Goal: Information Seeking & Learning: Learn about a topic

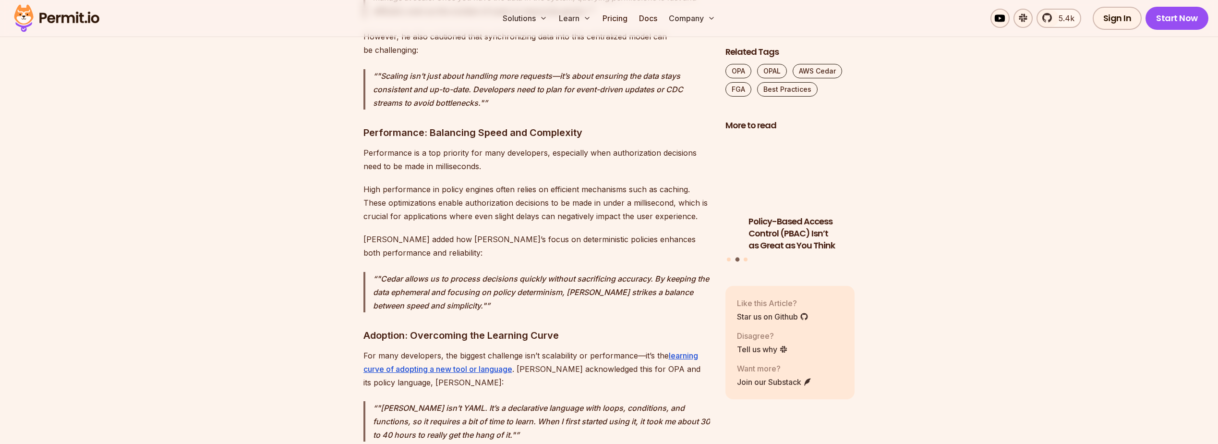
scroll to position [6531, 0]
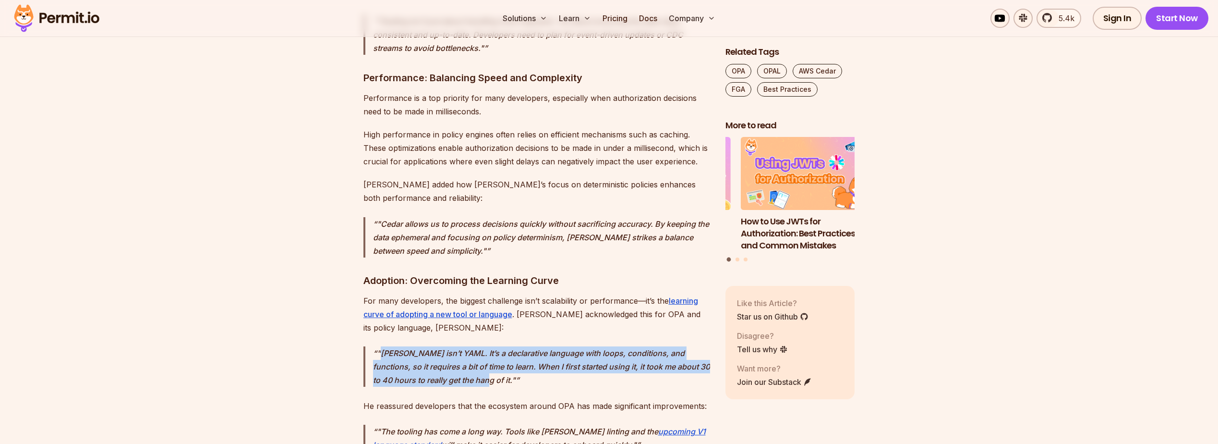
drag, startPoint x: 481, startPoint y: 216, endPoint x: 383, endPoint y: 189, distance: 102.2
click at [383, 346] on p ""Rego isn’t YAML. It’s a declarative language with loops, conditions, and funct…" at bounding box center [541, 366] width 337 height 40
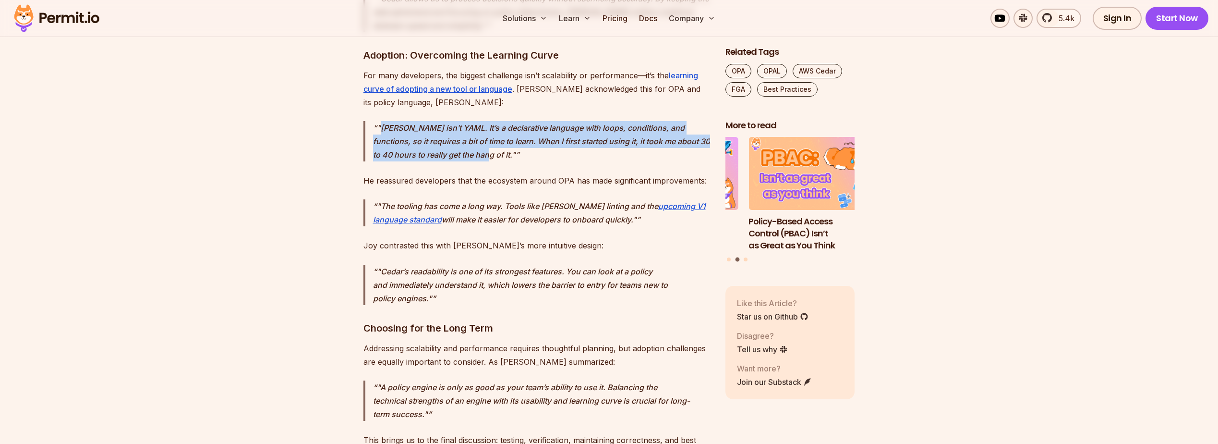
scroll to position [6772, 0]
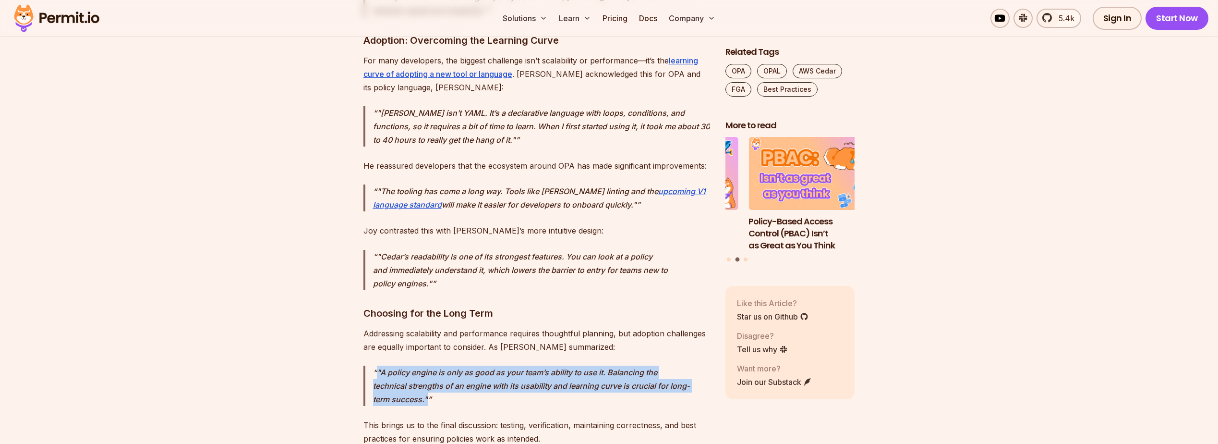
drag, startPoint x: 428, startPoint y: 240, endPoint x: 364, endPoint y: 208, distance: 71.7
click at [364, 365] on blockquote ""A policy engine is only as good as your team’s ability to use it. Balancing th…" at bounding box center [537, 385] width 347 height 40
drag, startPoint x: 364, startPoint y: 208, endPoint x: 321, endPoint y: 240, distance: 52.9
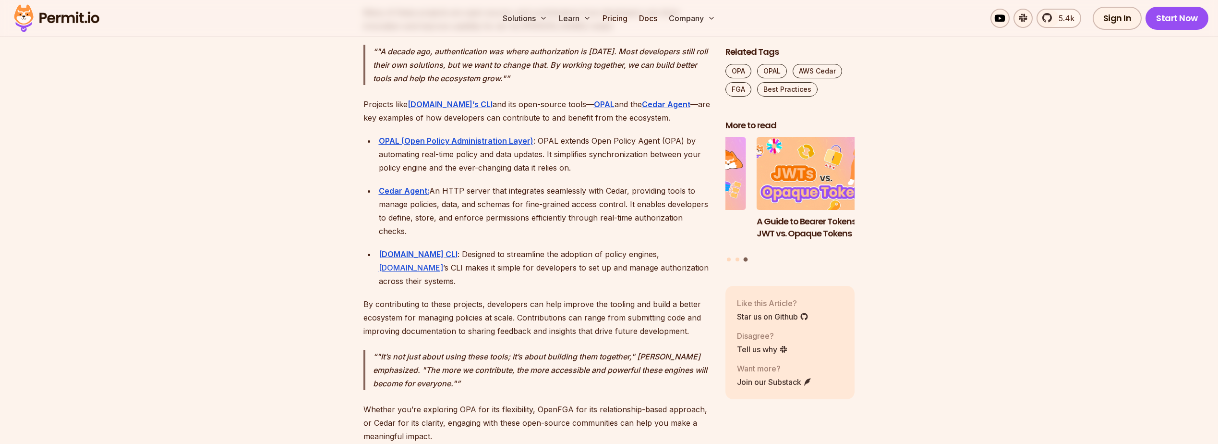
scroll to position [8789, 0]
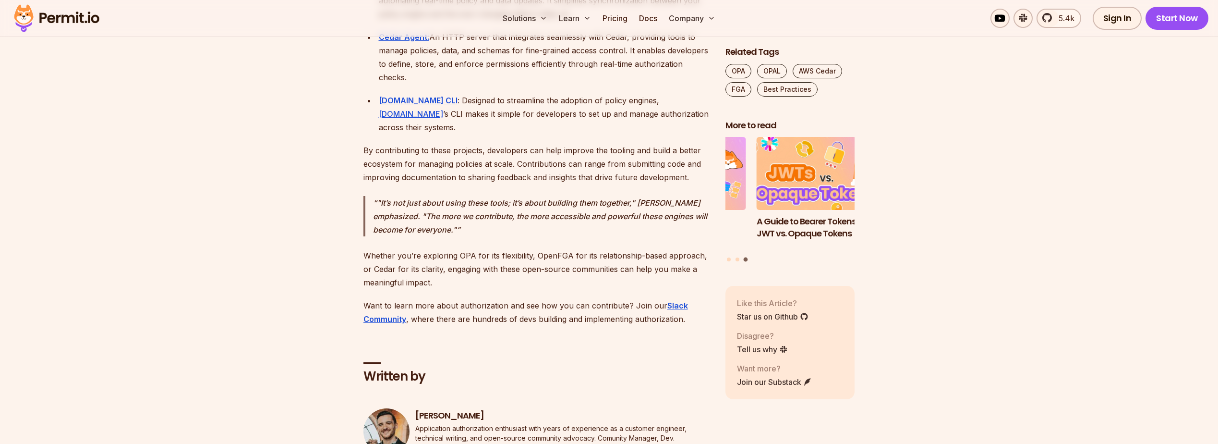
click at [780, 216] on h3 "A Guide to Bearer Tokens: JWT vs. Opaque Tokens" at bounding box center [822, 228] width 130 height 24
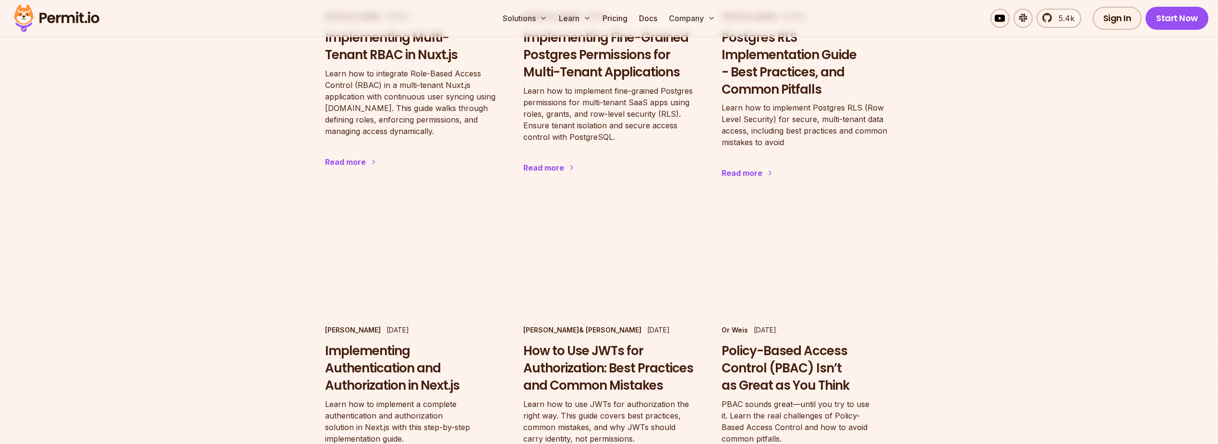
scroll to position [1441, 0]
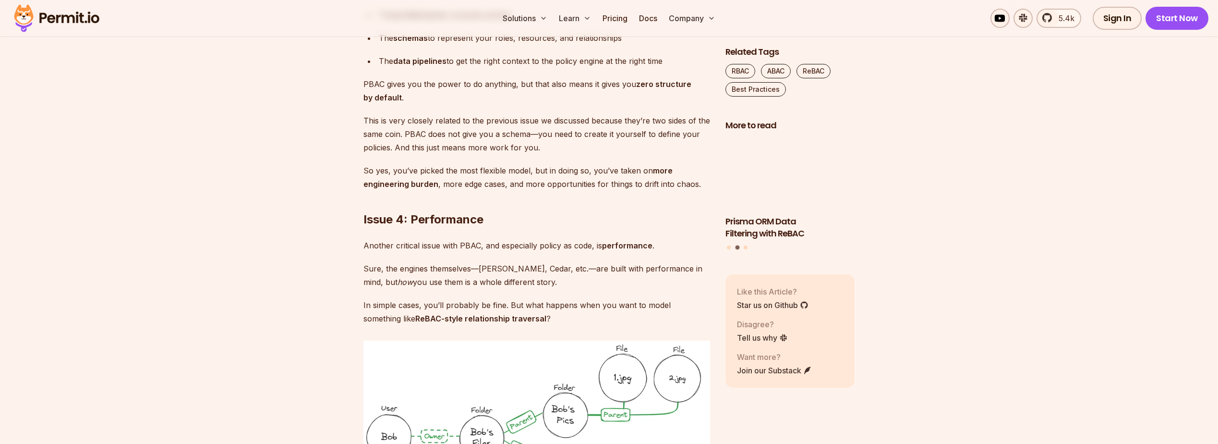
scroll to position [2689, 0]
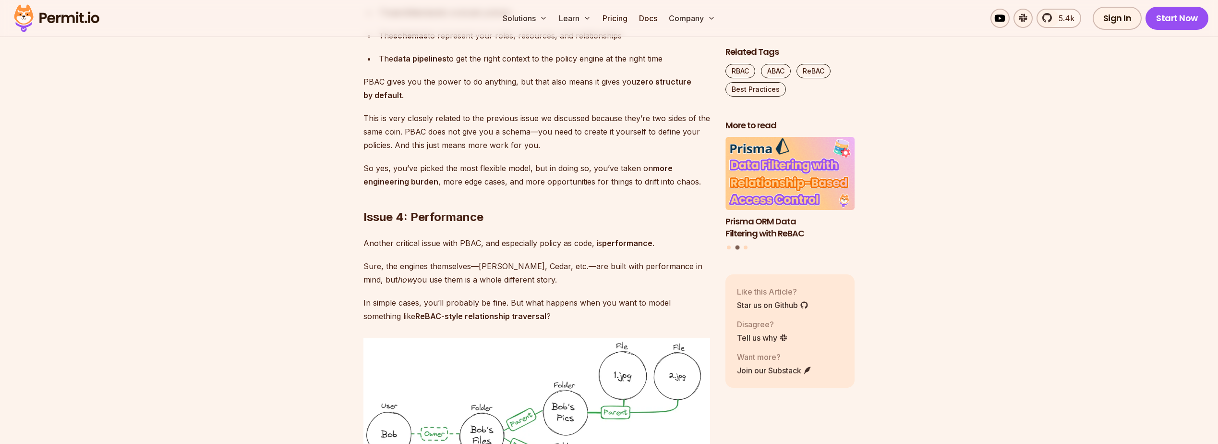
click at [290, 315] on section "Table of Contents Policy-Based Access Control Isn’t as Great as You Think PBAC …" at bounding box center [609, 145] width 1218 height 4535
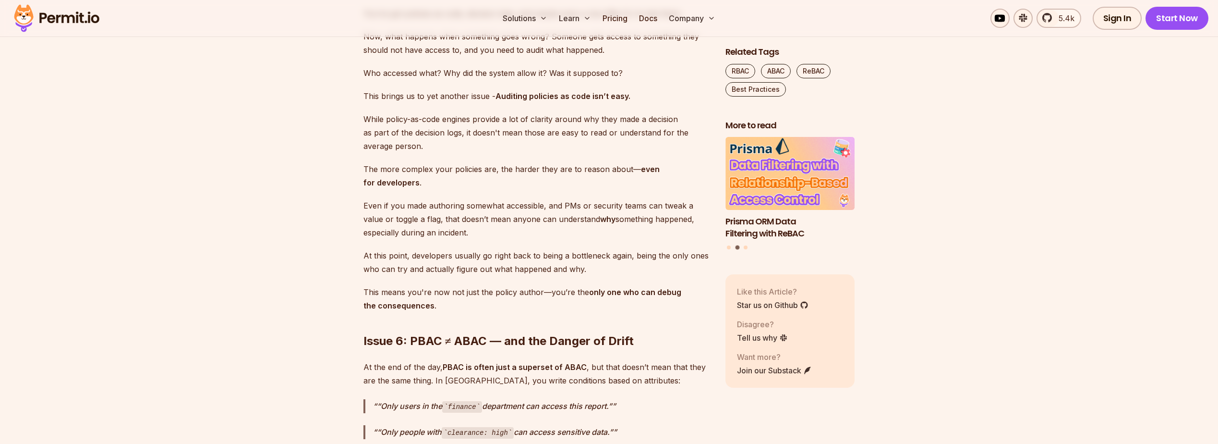
scroll to position [3650, 0]
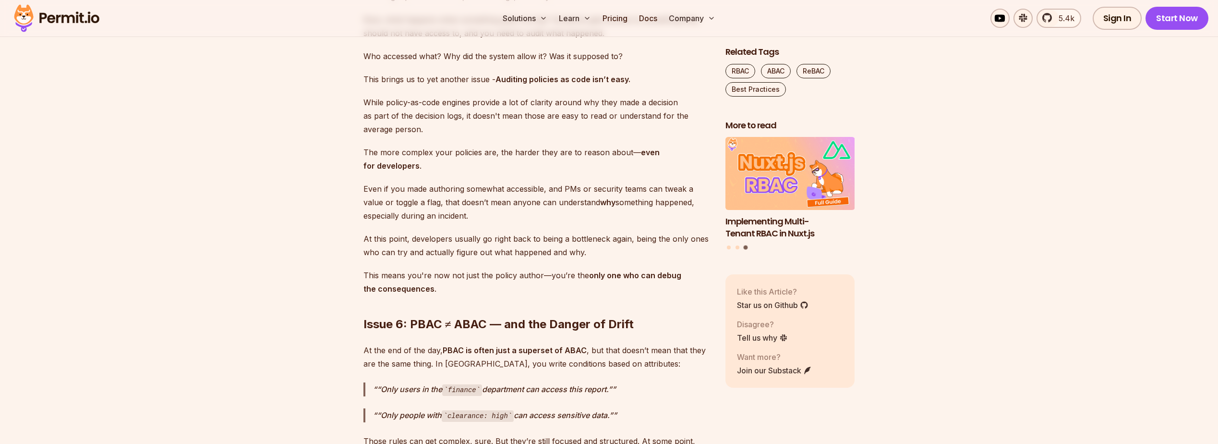
drag, startPoint x: 573, startPoint y: 97, endPoint x: 424, endPoint y: 100, distance: 149.4
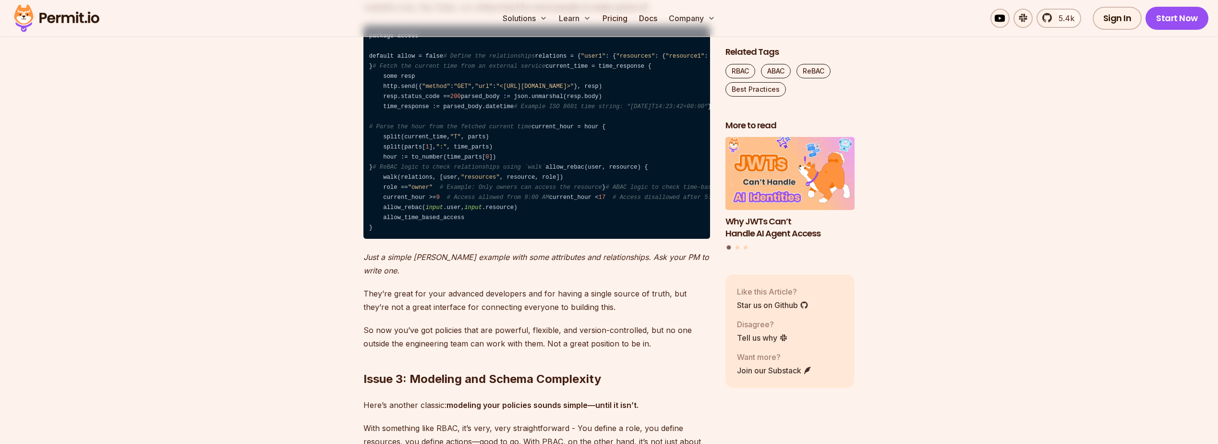
scroll to position [2209, 0]
